Goal: Task Accomplishment & Management: Use online tool/utility

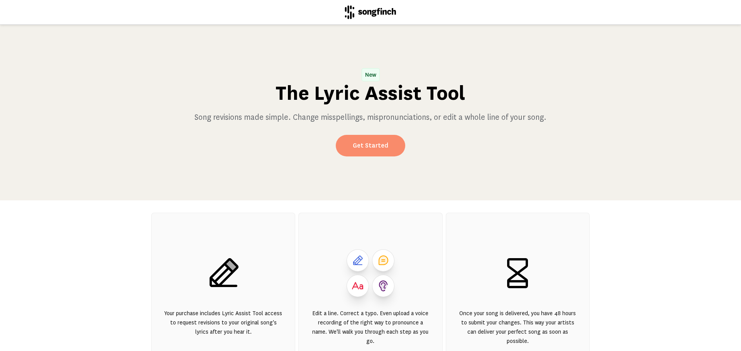
click at [376, 152] on link "Get Started" at bounding box center [370, 146] width 69 height 22
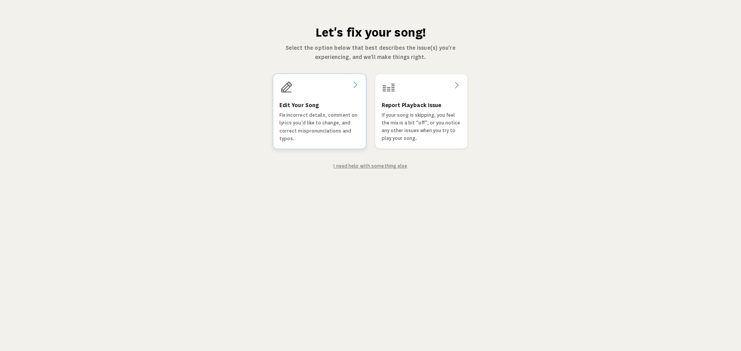
click at [317, 125] on p "Fix incorrect details, comment on lyrics you'd like to change, and correct misp…" at bounding box center [319, 126] width 80 height 31
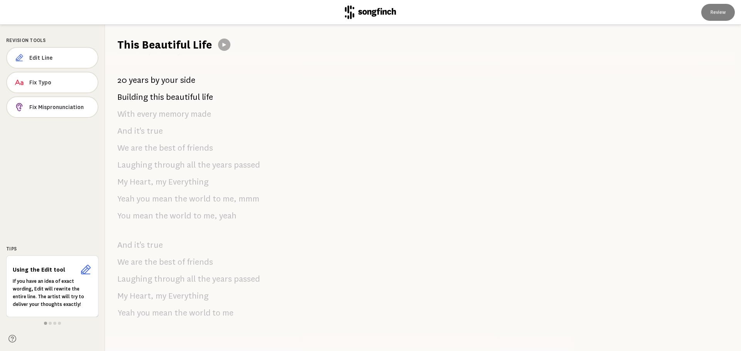
scroll to position [724, 0]
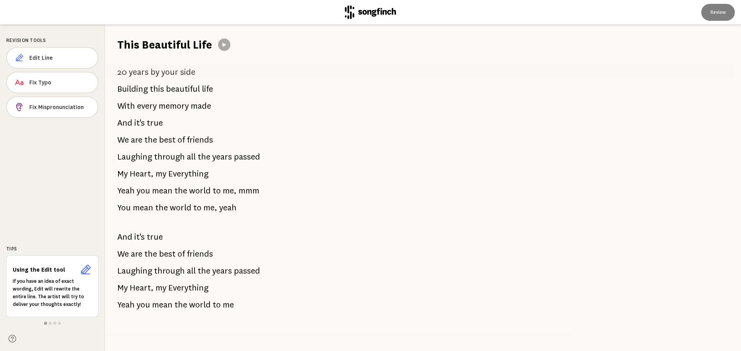
click at [86, 272] on icon at bounding box center [85, 270] width 12 height 12
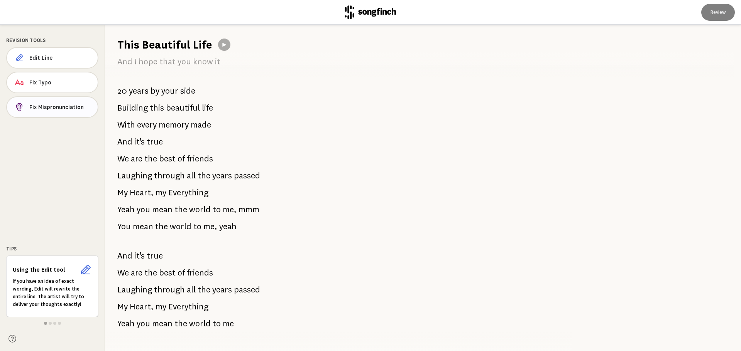
scroll to position [685, 0]
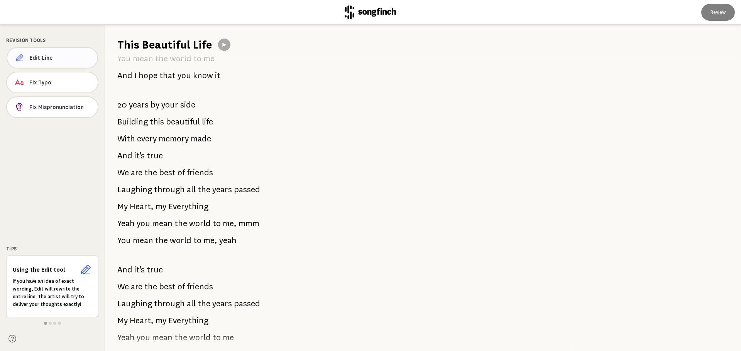
click at [40, 58] on span "Edit Line" at bounding box center [61, 58] width 62 height 8
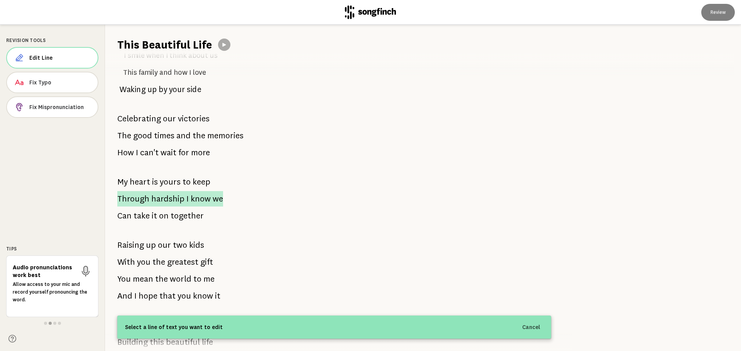
scroll to position [463, 0]
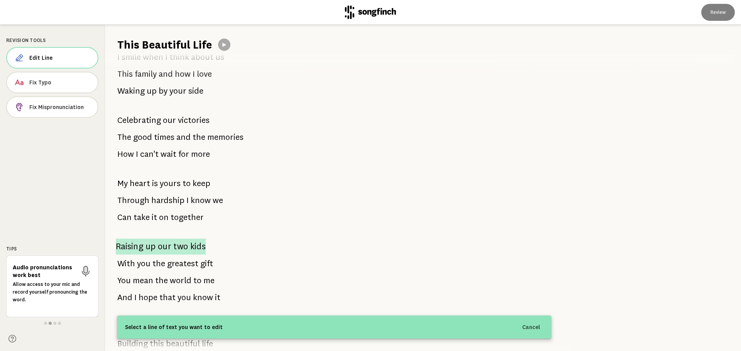
click at [164, 247] on span "our" at bounding box center [165, 247] width 14 height 16
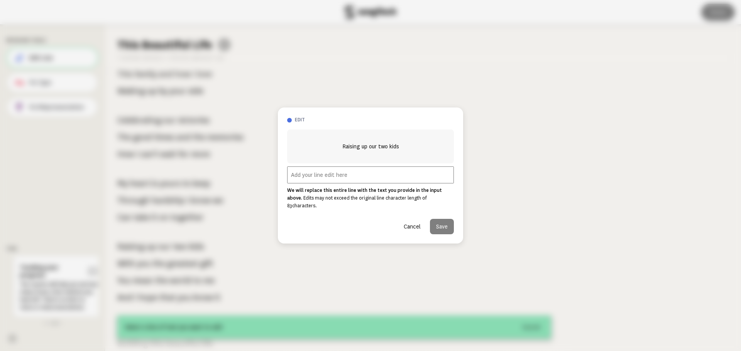
click at [295, 179] on input "text" at bounding box center [370, 175] width 167 height 17
paste input "t seems pretty good to me, and I don't really need any extra verses. I just wis…"
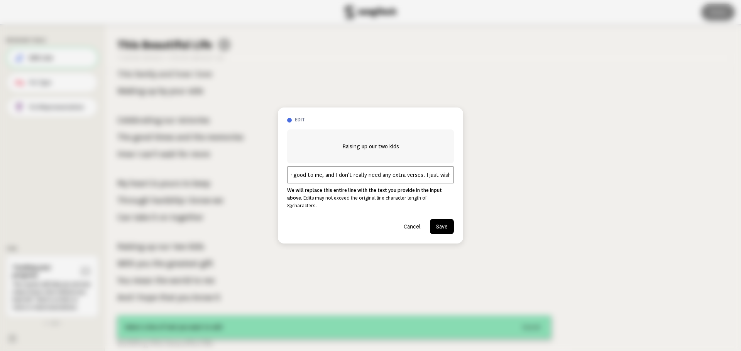
drag, startPoint x: 290, startPoint y: 179, endPoint x: 298, endPoint y: 178, distance: 8.1
click at [291, 179] on input "t seems pretty good to me, and I don't really need any extra verses. I just wis…" at bounding box center [370, 175] width 167 height 17
click at [318, 179] on input "t seems pretty good to me, and I don't really need any extra verses. I just wis…" at bounding box center [370, 175] width 167 height 17
type input "t seems pretty good to me, and I don't really need any extra verses. I just wis…"
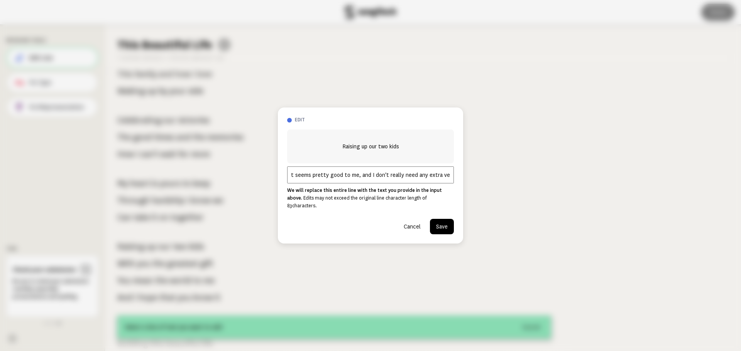
click at [412, 221] on button "Cancel" at bounding box center [411, 226] width 29 height 15
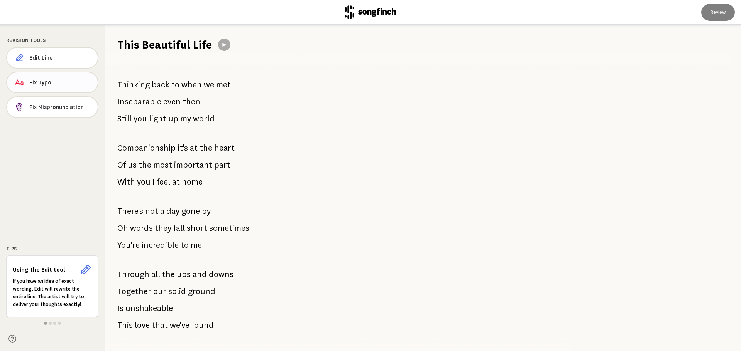
click at [43, 83] on span "Fix Typo" at bounding box center [60, 83] width 62 height 8
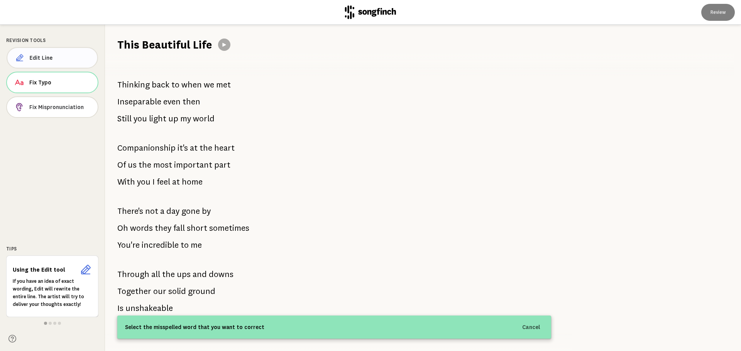
click at [39, 56] on span "Edit Line" at bounding box center [60, 58] width 61 height 8
click at [88, 267] on icon at bounding box center [88, 267] width 4 height 4
click at [83, 274] on icon at bounding box center [86, 270] width 10 height 10
click at [50, 324] on span at bounding box center [50, 323] width 3 height 3
click at [57, 323] on div at bounding box center [52, 324] width 92 height 6
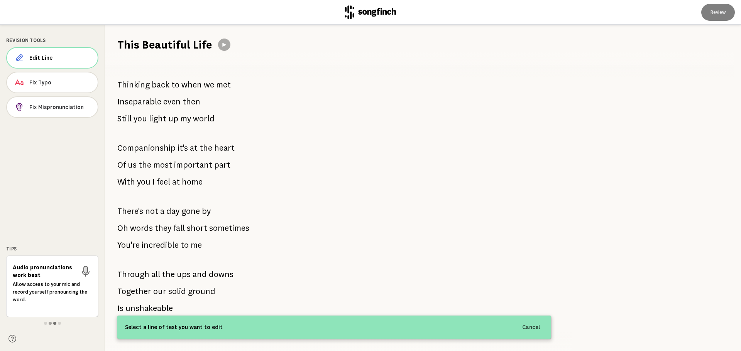
click at [55, 323] on span at bounding box center [54, 323] width 3 height 3
click at [60, 324] on span at bounding box center [59, 323] width 3 height 3
click at [58, 285] on p "Be sure to check your submission carefully, especially pronunciations and spell…" at bounding box center [53, 289] width 79 height 23
click at [81, 267] on icon at bounding box center [85, 269] width 9 height 9
click at [54, 104] on span "Fix Mispronunciation" at bounding box center [60, 107] width 62 height 8
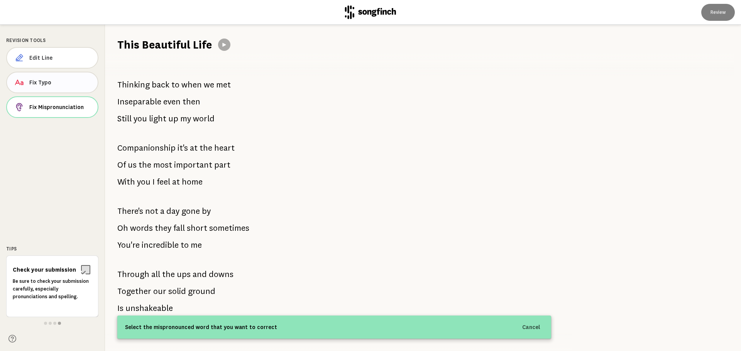
click at [62, 82] on span "Fix Typo" at bounding box center [60, 83] width 62 height 8
click at [58, 49] on button "Edit Line" at bounding box center [52, 58] width 92 height 22
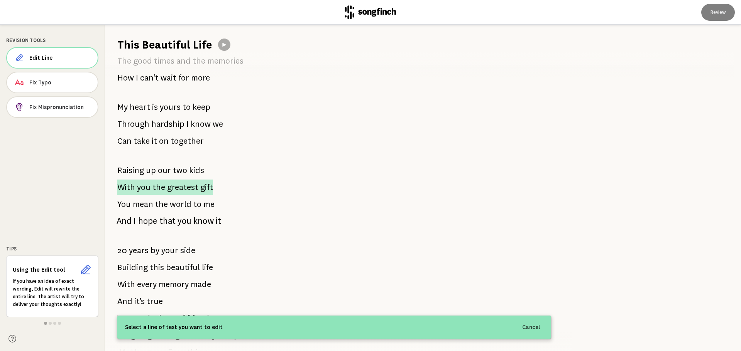
scroll to position [540, 0]
click at [179, 170] on span "two" at bounding box center [180, 170] width 15 height 16
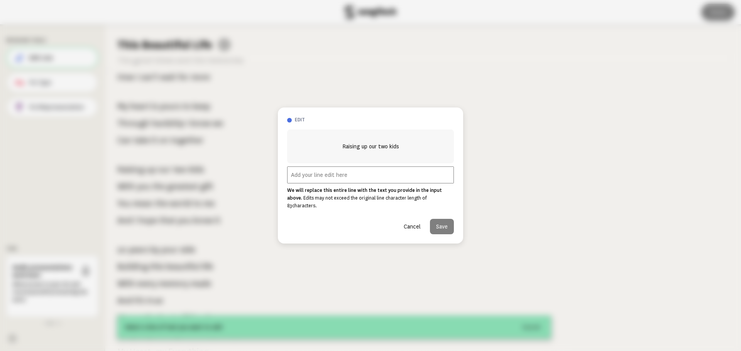
paste input "It's not a replacement, I just wish there were more references to our children,…"
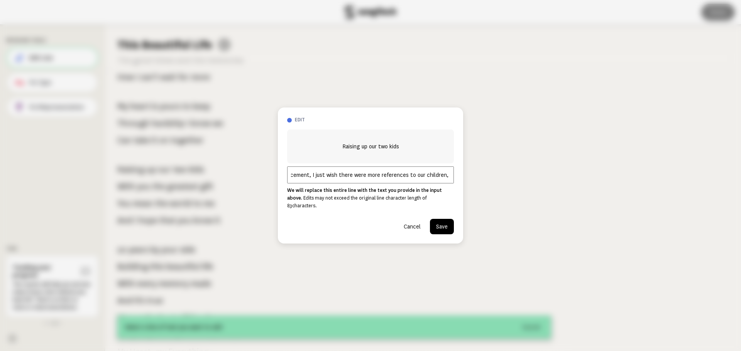
scroll to position [0, 40]
type input "It's not a replacement, I just wish there were more references to our children,…"
click at [415, 221] on button "Cancel" at bounding box center [411, 226] width 29 height 15
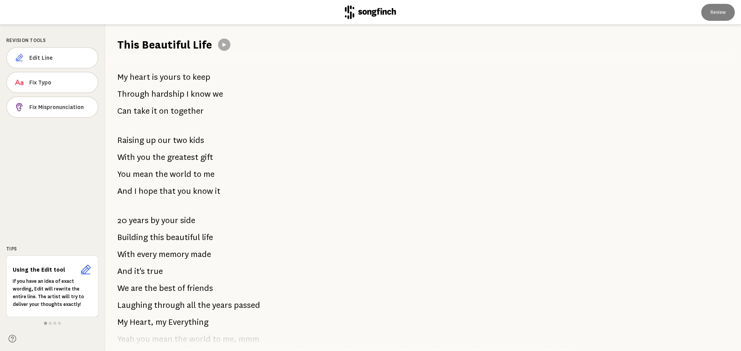
scroll to position [531, 0]
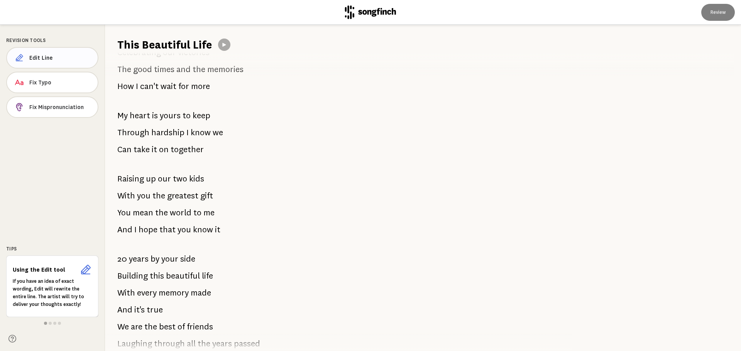
click at [51, 58] on span "Edit Line" at bounding box center [60, 58] width 62 height 8
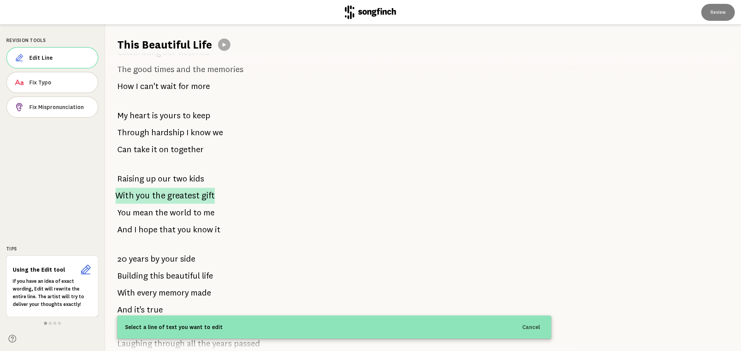
drag, startPoint x: 108, startPoint y: 170, endPoint x: 166, endPoint y: 203, distance: 66.8
click at [166, 203] on div "Thinking back to when we met Inseparable even then Still you light up my world …" at bounding box center [334, 201] width 458 height 299
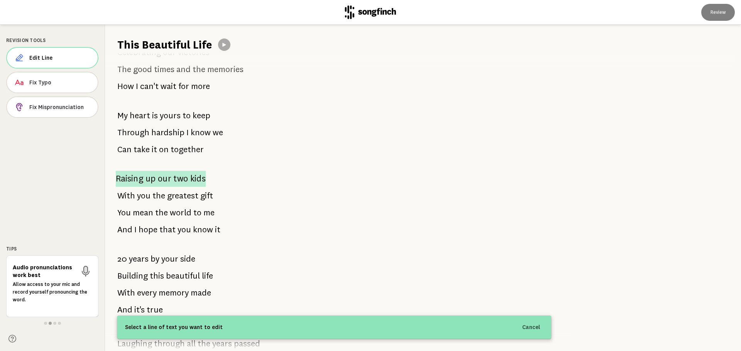
click at [164, 180] on span "our" at bounding box center [165, 179] width 14 height 16
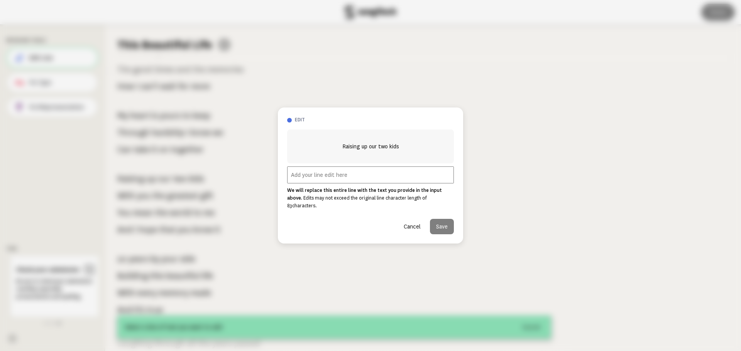
click at [308, 183] on input "text" at bounding box center [370, 175] width 167 height 17
paste input "It's not a replacement, I just wish there was more reference to the children, b…"
type input "It's not a replacement, I just wish there was more reference to the children, b…"
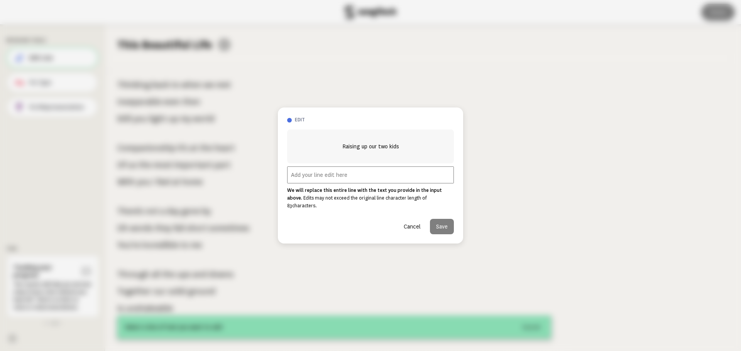
paste input "It's not a replacement, I just wish there was more reference to the children, b…"
type input "It's not a replacement, I just wish there was more reference to the children, b…"
click at [413, 221] on button "Cancel" at bounding box center [411, 226] width 29 height 15
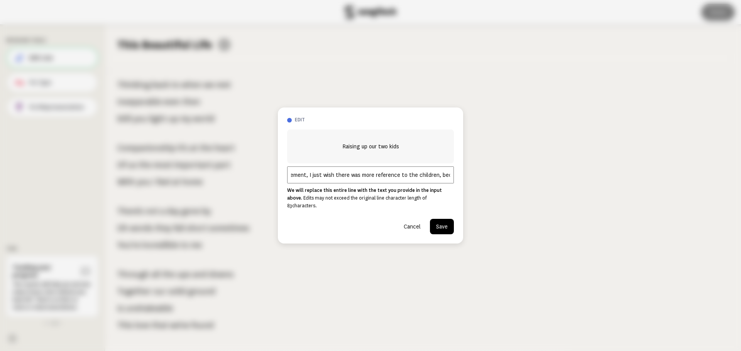
scroll to position [0, 0]
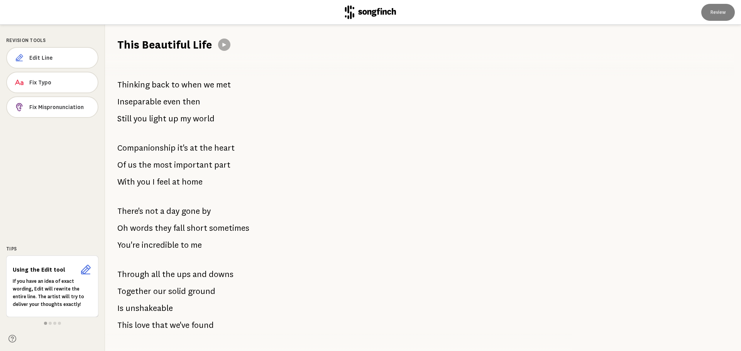
click at [86, 271] on icon at bounding box center [85, 270] width 12 height 12
click at [60, 109] on span "Fix Mispronunciation" at bounding box center [60, 107] width 62 height 8
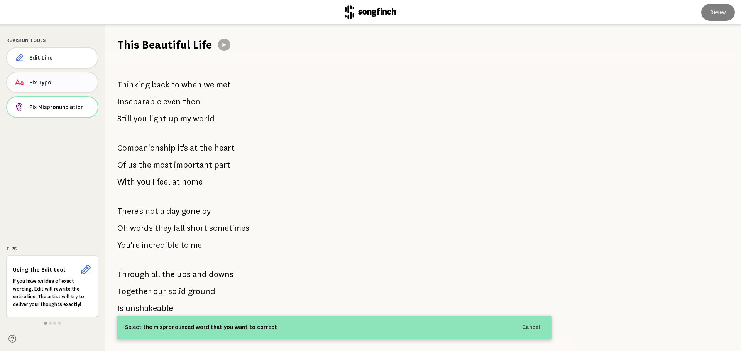
click at [50, 82] on span "Fix Typo" at bounding box center [60, 83] width 62 height 8
click at [46, 62] on button "Edit Line" at bounding box center [52, 58] width 92 height 22
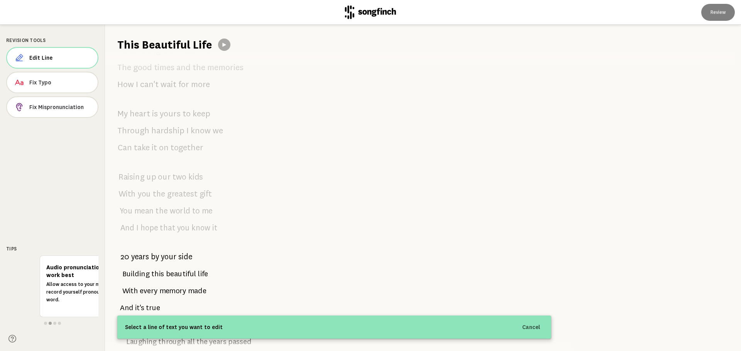
scroll to position [724, 0]
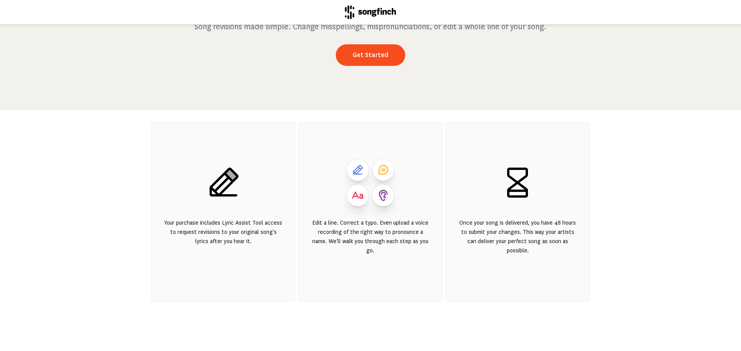
scroll to position [96, 0]
click at [215, 170] on icon at bounding box center [223, 182] width 37 height 37
click at [219, 182] on icon at bounding box center [223, 182] width 37 height 37
click at [225, 252] on div "Your purchase includes Lyric Assist Tool access to request revisions to your or…" at bounding box center [223, 241] width 118 height 46
click at [388, 52] on link "Get Started" at bounding box center [370, 55] width 69 height 22
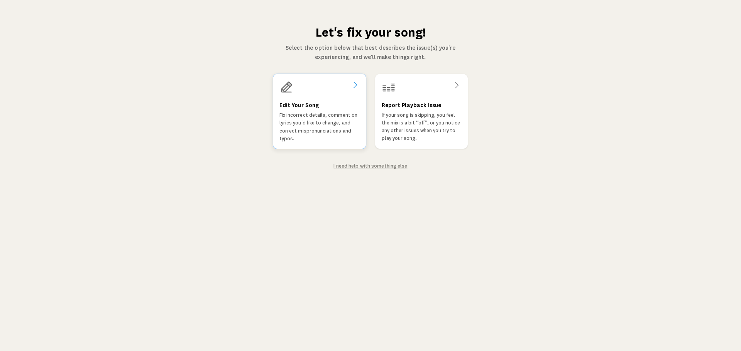
click at [324, 123] on p "Fix incorrect details, comment on lyrics you'd like to change, and correct misp…" at bounding box center [319, 126] width 80 height 31
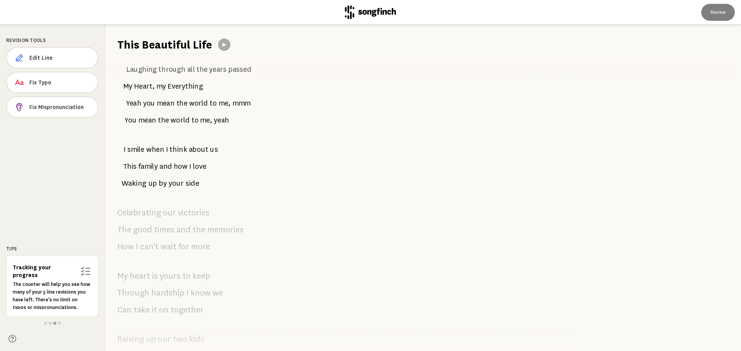
scroll to position [338, 0]
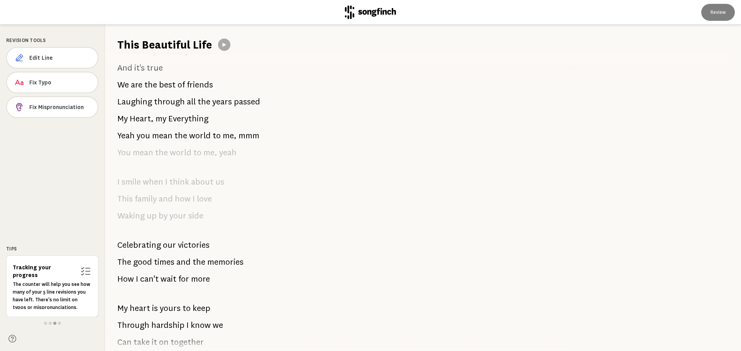
click at [366, 7] on icon at bounding box center [369, 12] width 51 height 14
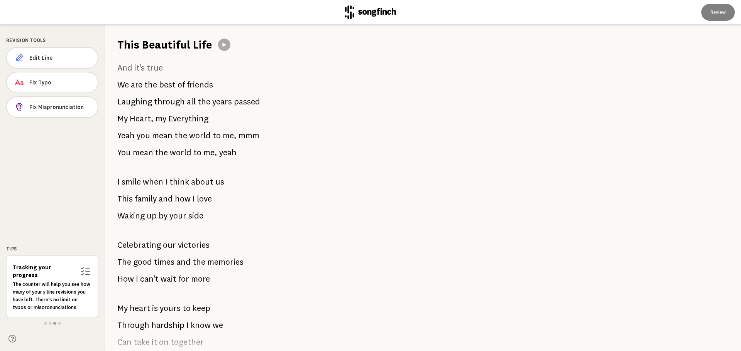
click at [366, 12] on icon at bounding box center [370, 12] width 51 height 14
click at [338, 14] on header "Review" at bounding box center [370, 12] width 741 height 25
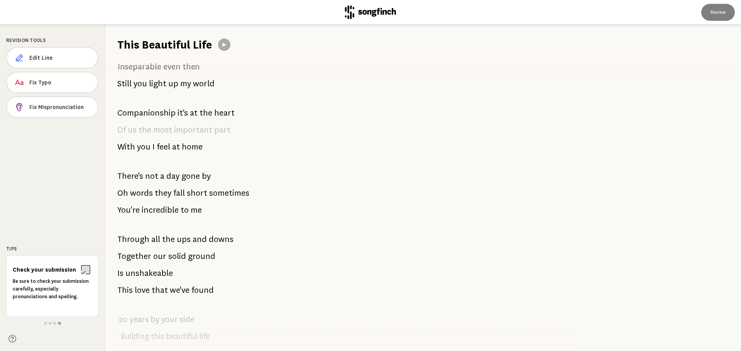
scroll to position [0, 0]
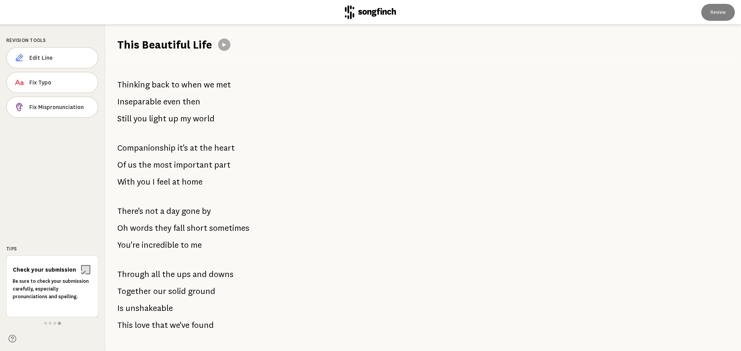
click at [378, 12] on icon at bounding box center [370, 12] width 51 height 14
click at [42, 56] on span "Edit Line" at bounding box center [60, 58] width 62 height 8
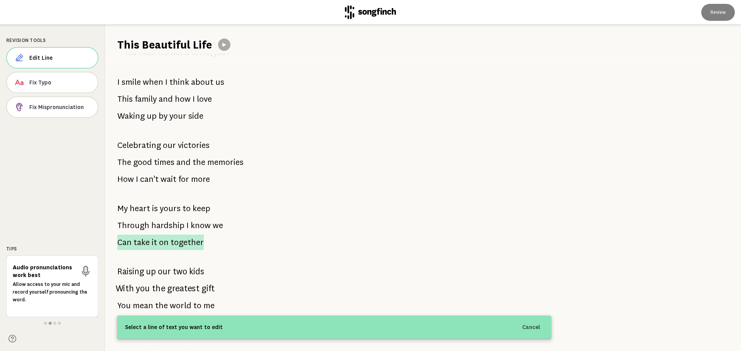
scroll to position [424, 0]
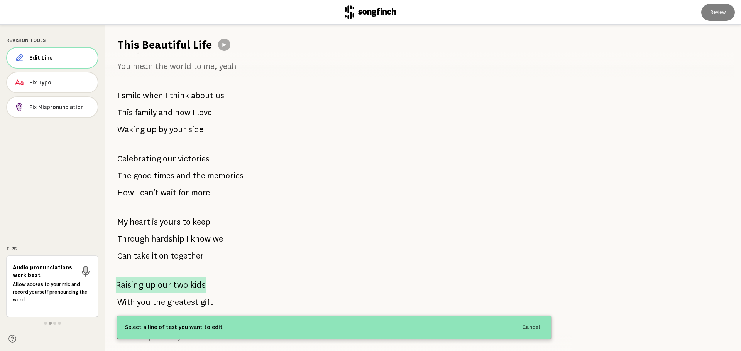
click at [174, 287] on span "two" at bounding box center [180, 285] width 15 height 16
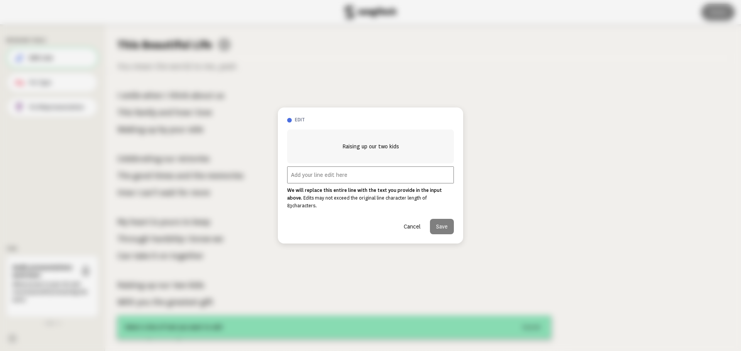
click at [313, 181] on input "text" at bounding box center [370, 175] width 167 height 17
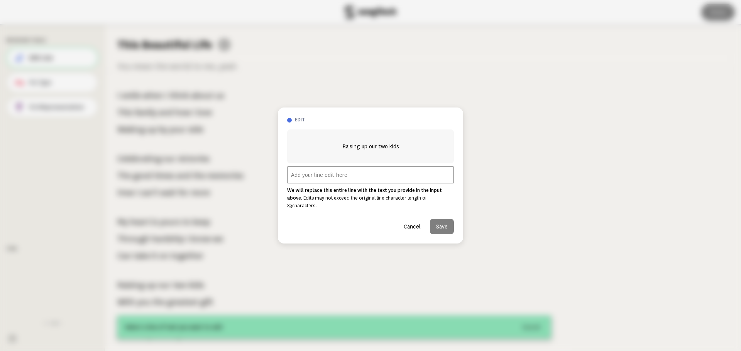
paste input "It's not a replacement, I just wish there was more reference to the children"
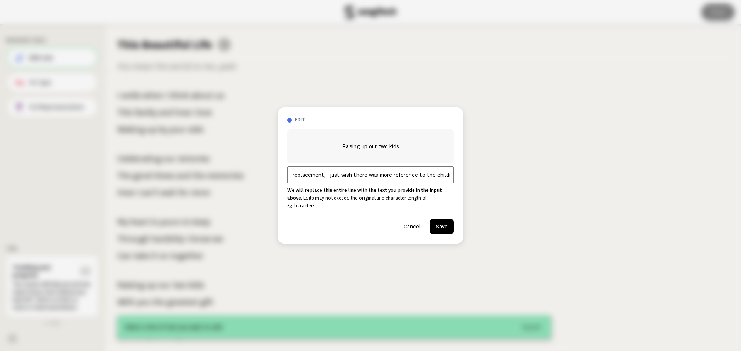
type input "It's not a replacement, I just wish there was more reference to the children"
click at [329, 176] on input "It's not a replacement, I just wish there was more reference to the children" at bounding box center [370, 175] width 167 height 17
click at [387, 180] on input "It's not a replacement, I just wish there was more reference to the children" at bounding box center [370, 175] width 167 height 17
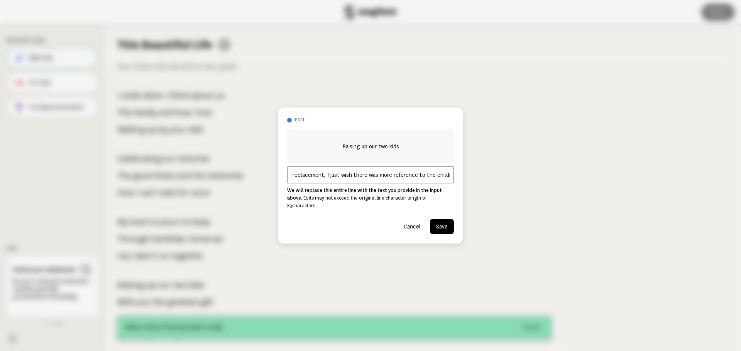
click at [441, 223] on button "Save" at bounding box center [442, 226] width 24 height 15
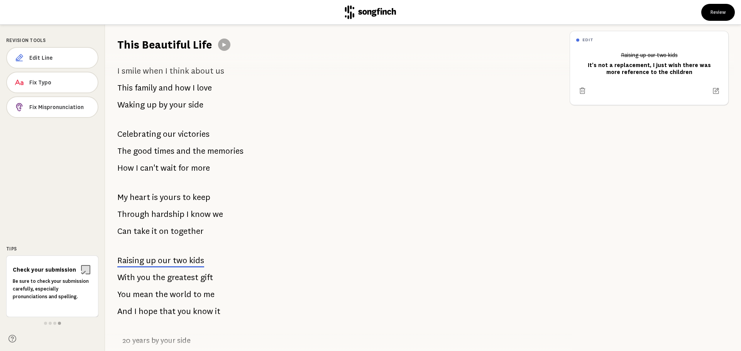
scroll to position [463, 0]
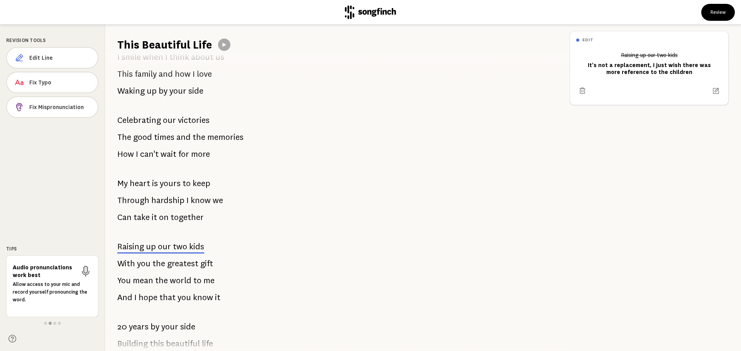
click at [173, 247] on span "two" at bounding box center [180, 246] width 14 height 9
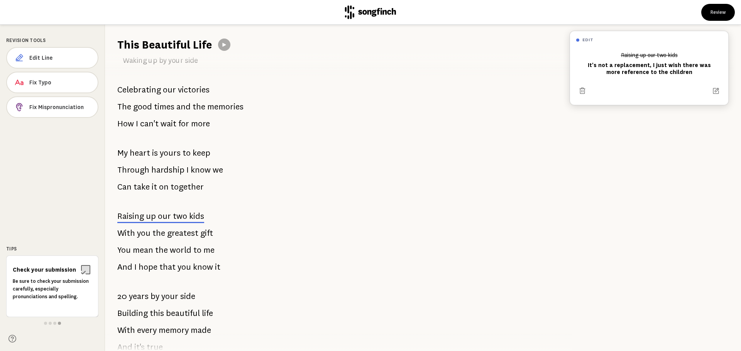
scroll to position [492, 0]
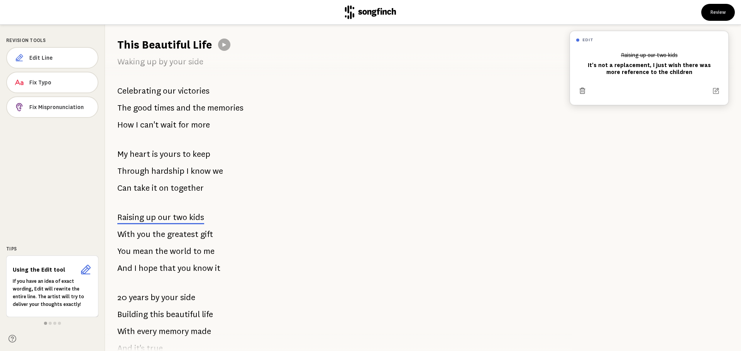
click at [581, 92] on icon at bounding box center [581, 90] width 7 height 7
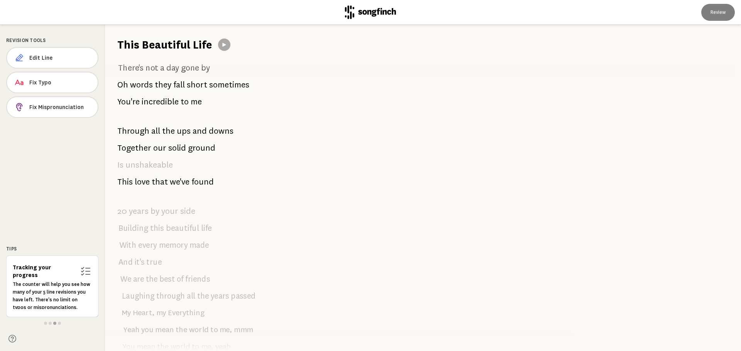
scroll to position [0, 0]
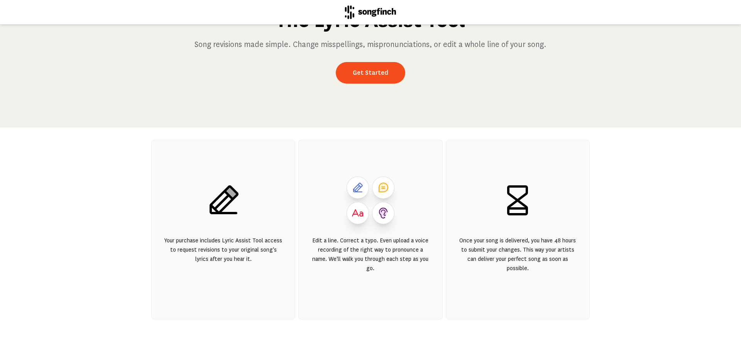
scroll to position [77, 0]
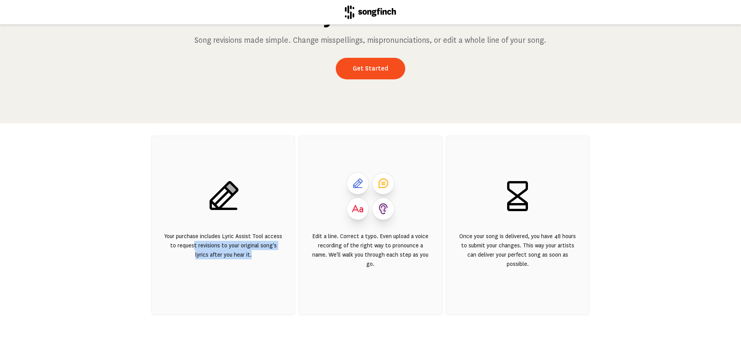
drag, startPoint x: 185, startPoint y: 246, endPoint x: 281, endPoint y: 253, distance: 96.3
click at [281, 253] on div "Your purchase includes Lyric Assist Tool access to request revisions to your or…" at bounding box center [223, 226] width 144 height 180
click at [369, 61] on link "Get Started" at bounding box center [370, 69] width 69 height 22
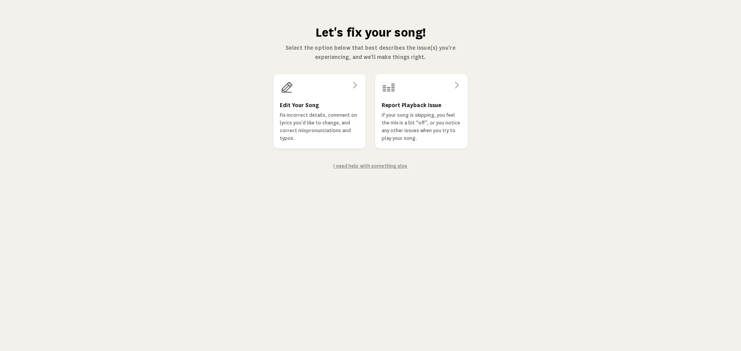
click at [353, 167] on link "I need help with something else" at bounding box center [370, 166] width 74 height 5
click at [320, 115] on p "Fix incorrect details, comment on lyrics you'd like to change, and correct misp…" at bounding box center [320, 126] width 80 height 31
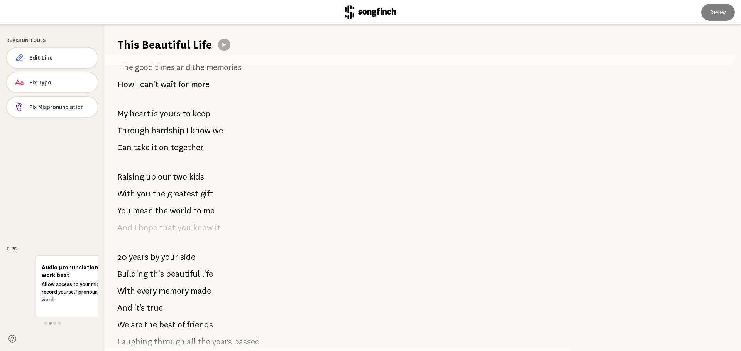
scroll to position [531, 0]
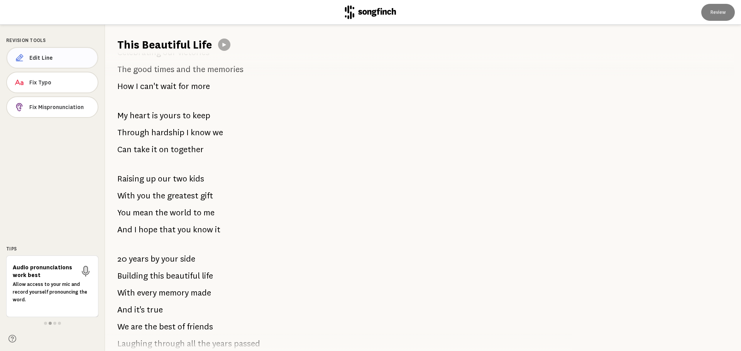
click at [48, 58] on span "Edit Line" at bounding box center [60, 58] width 62 height 8
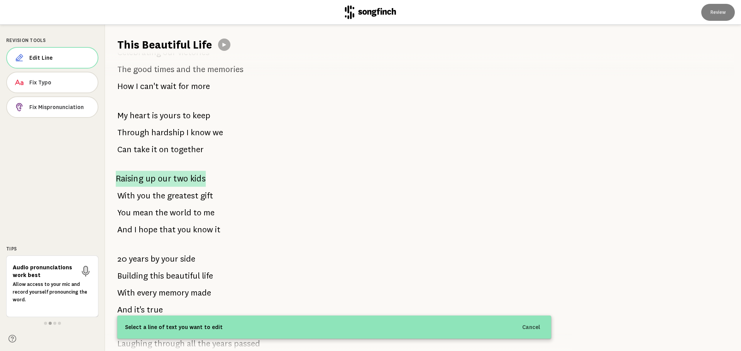
click at [139, 181] on span "Raising" at bounding box center [130, 179] width 28 height 16
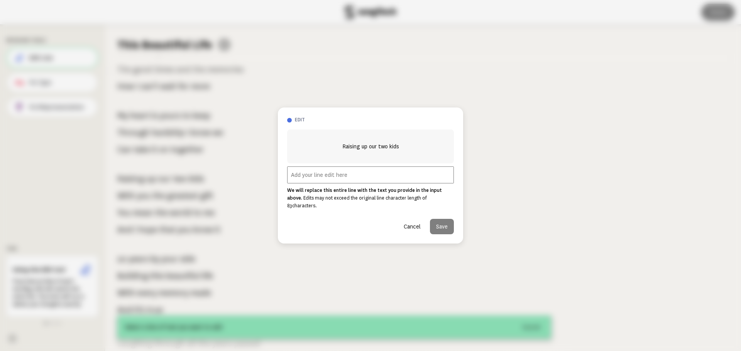
click at [411, 223] on button "Cancel" at bounding box center [411, 226] width 29 height 15
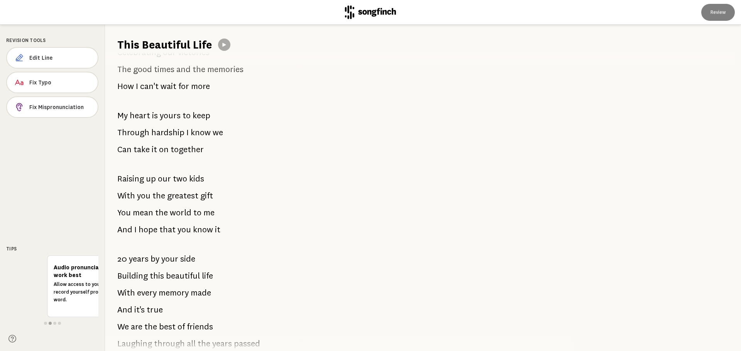
click at [378, 6] on icon at bounding box center [369, 12] width 51 height 14
click at [377, 9] on icon at bounding box center [369, 12] width 51 height 14
click at [354, 14] on icon at bounding box center [370, 12] width 51 height 14
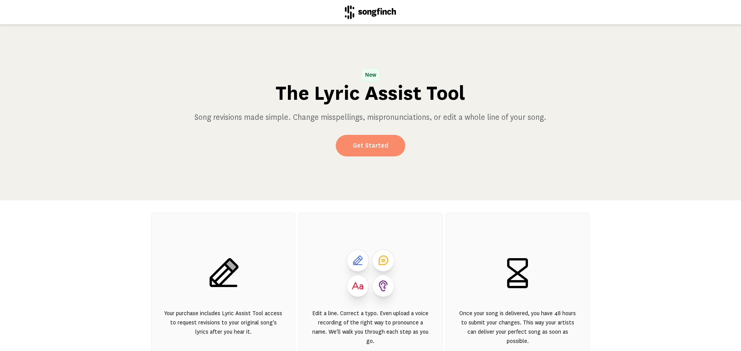
click at [372, 142] on link "Get Started" at bounding box center [370, 146] width 69 height 22
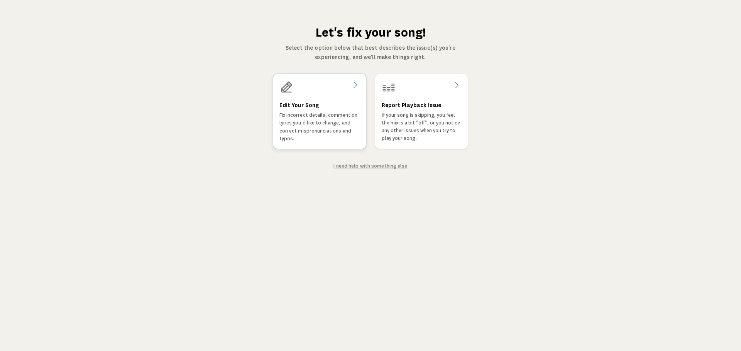
click at [302, 115] on p "Fix incorrect details, comment on lyrics you'd like to change, and correct misp…" at bounding box center [319, 126] width 80 height 31
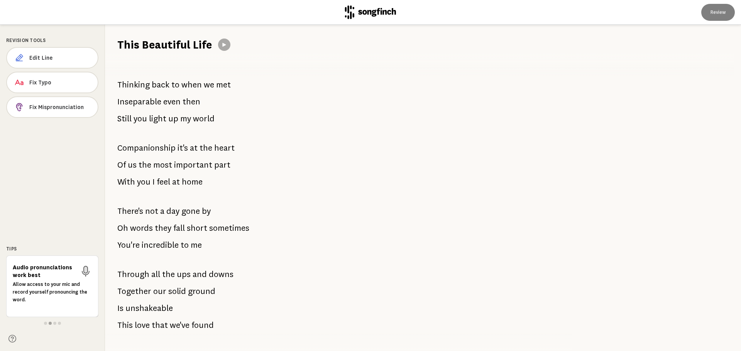
click at [393, 9] on icon at bounding box center [369, 12] width 51 height 14
click at [382, 14] on icon at bounding box center [370, 12] width 51 height 14
click at [370, 14] on icon at bounding box center [369, 12] width 51 height 14
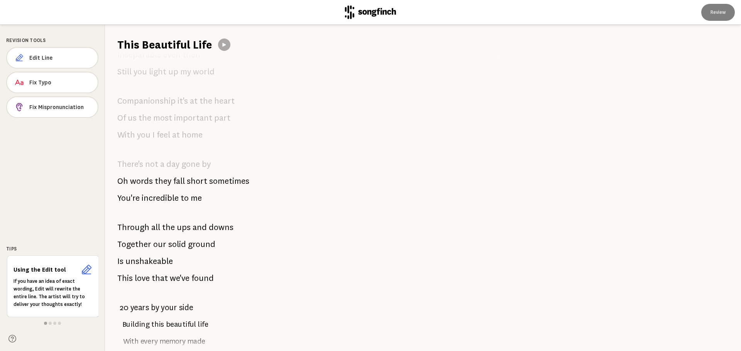
scroll to position [193, 0]
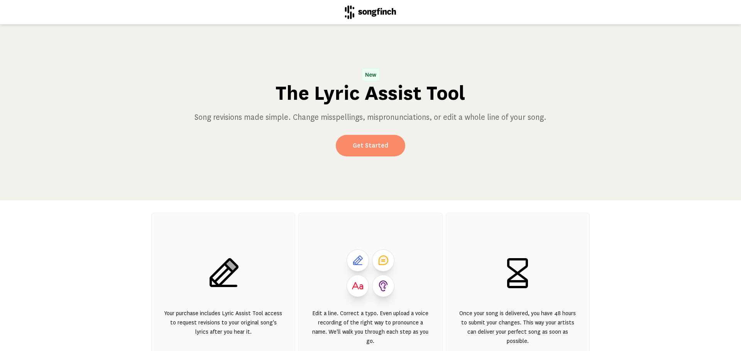
click at [366, 147] on link "Get Started" at bounding box center [370, 146] width 69 height 22
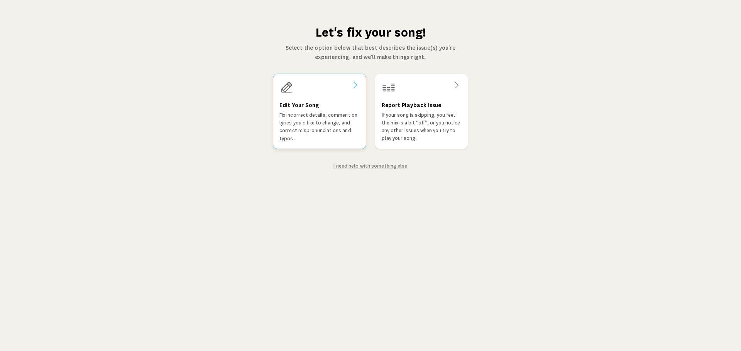
click at [327, 122] on p "Fix incorrect details, comment on lyrics you'd like to change, and correct misp…" at bounding box center [319, 126] width 80 height 31
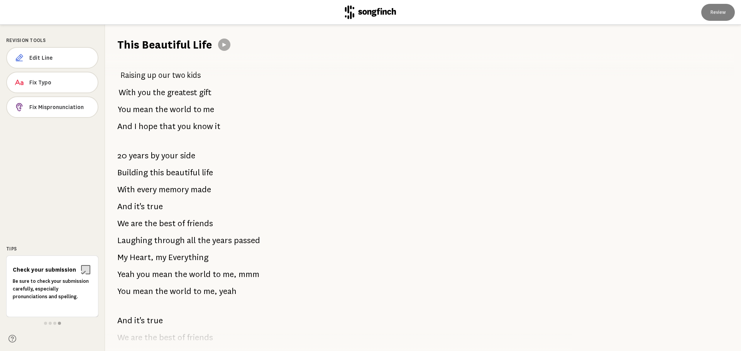
scroll to position [608, 0]
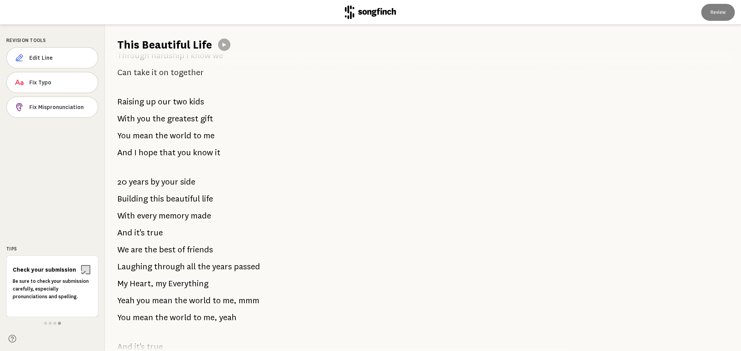
click at [376, 10] on icon at bounding box center [369, 12] width 51 height 14
